Goal: Navigation & Orientation: Find specific page/section

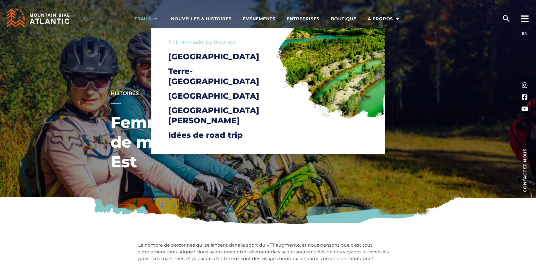
click at [143, 18] on span "Trails" at bounding box center [146, 19] width 25 height 6
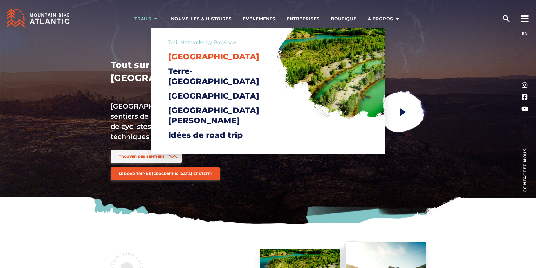
click at [214, 58] on span "[GEOGRAPHIC_DATA]" at bounding box center [213, 57] width 91 height 10
